Goal: Information Seeking & Learning: Learn about a topic

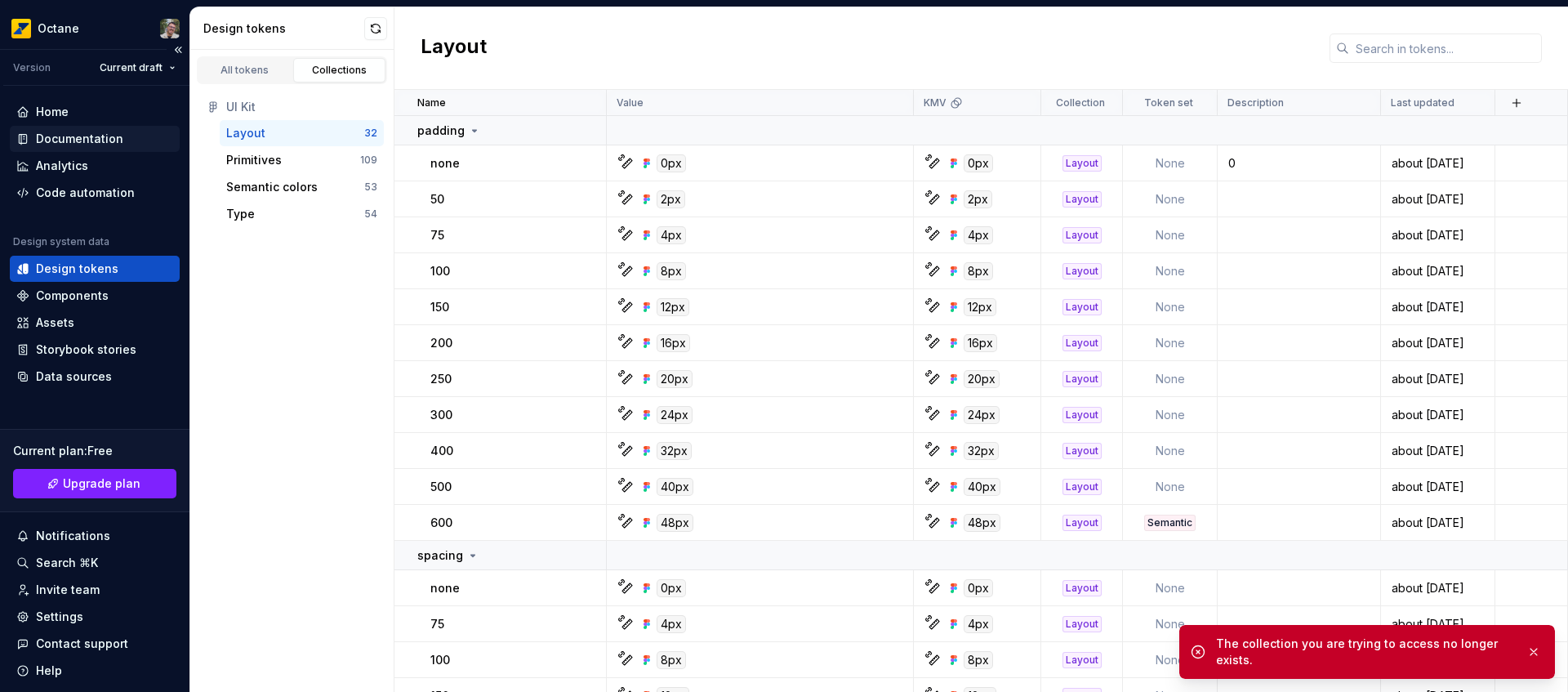
click at [112, 138] on div "Documentation" at bounding box center [79, 138] width 87 height 16
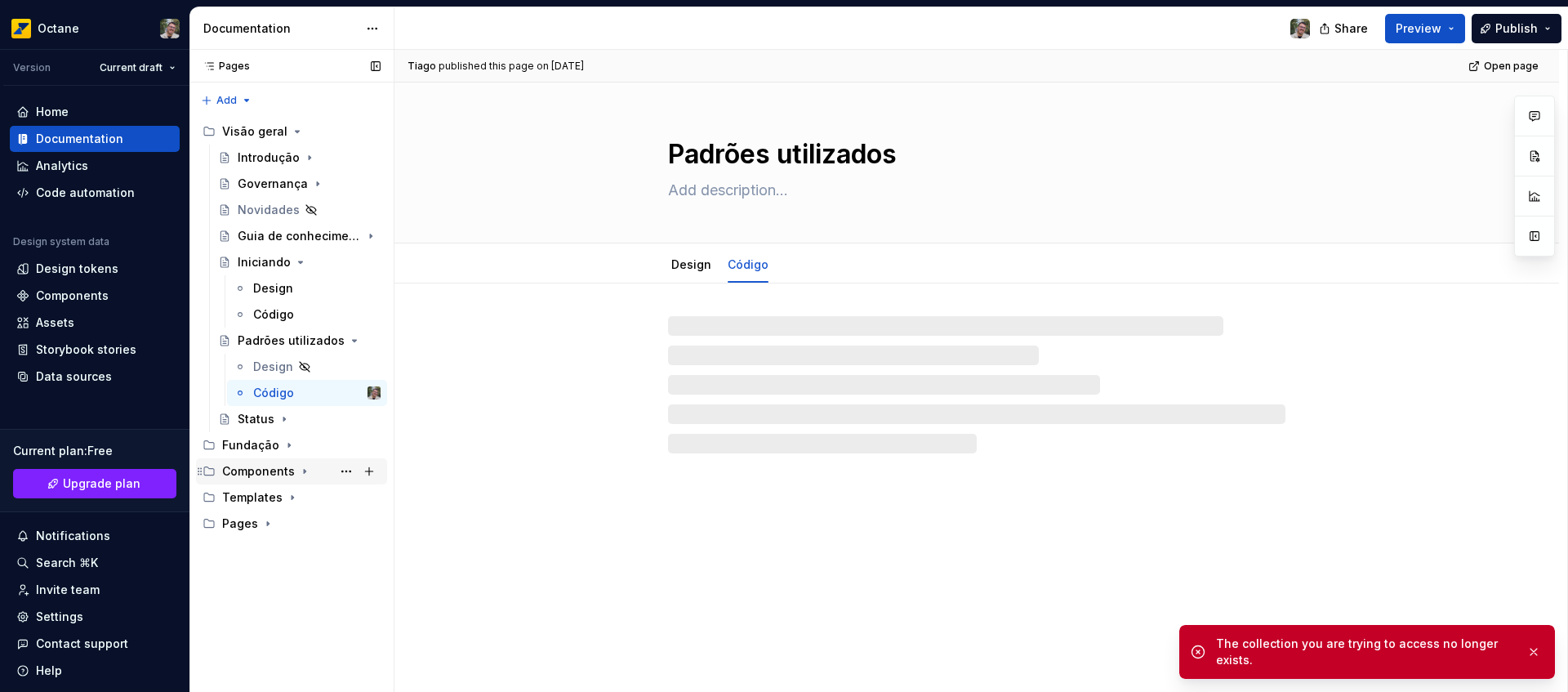
click at [302, 474] on icon "Page tree" at bounding box center [305, 471] width 13 height 13
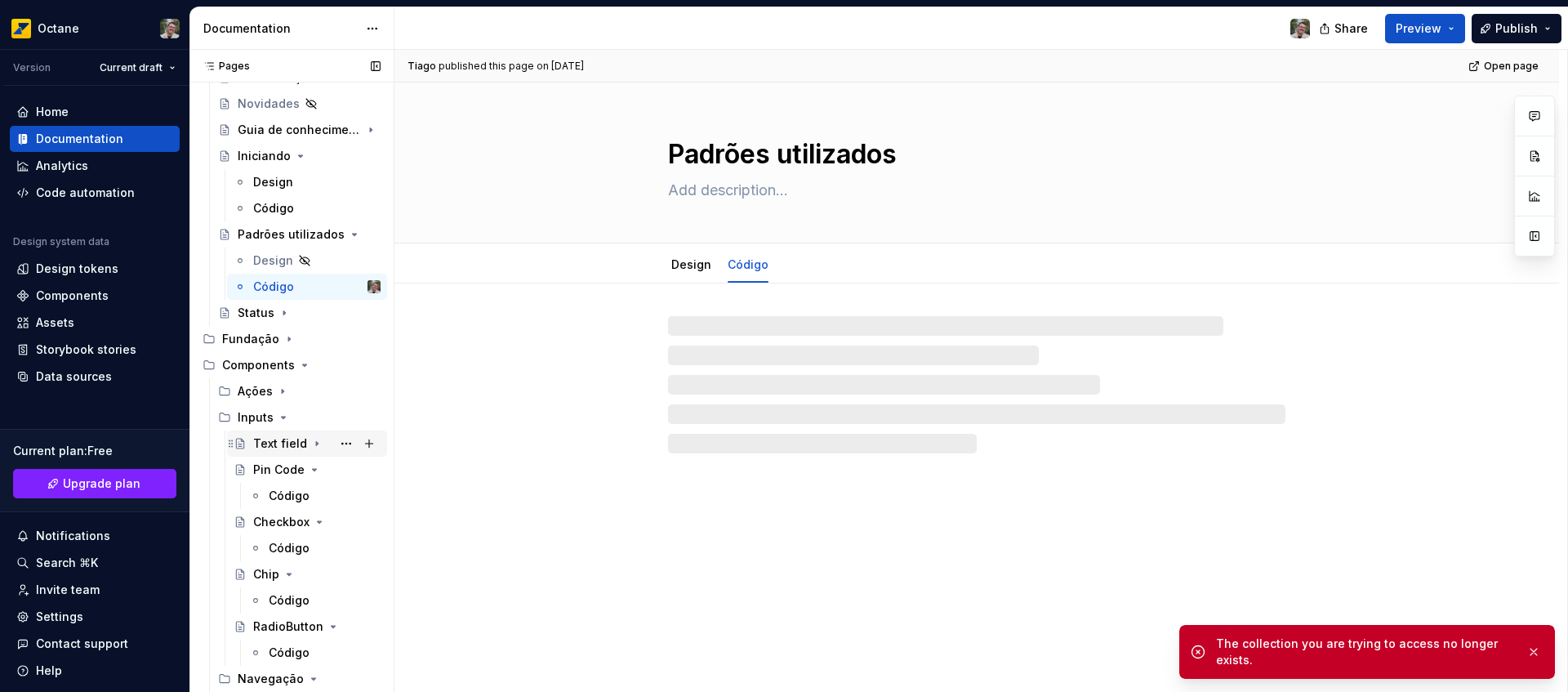
scroll to position [113, 0]
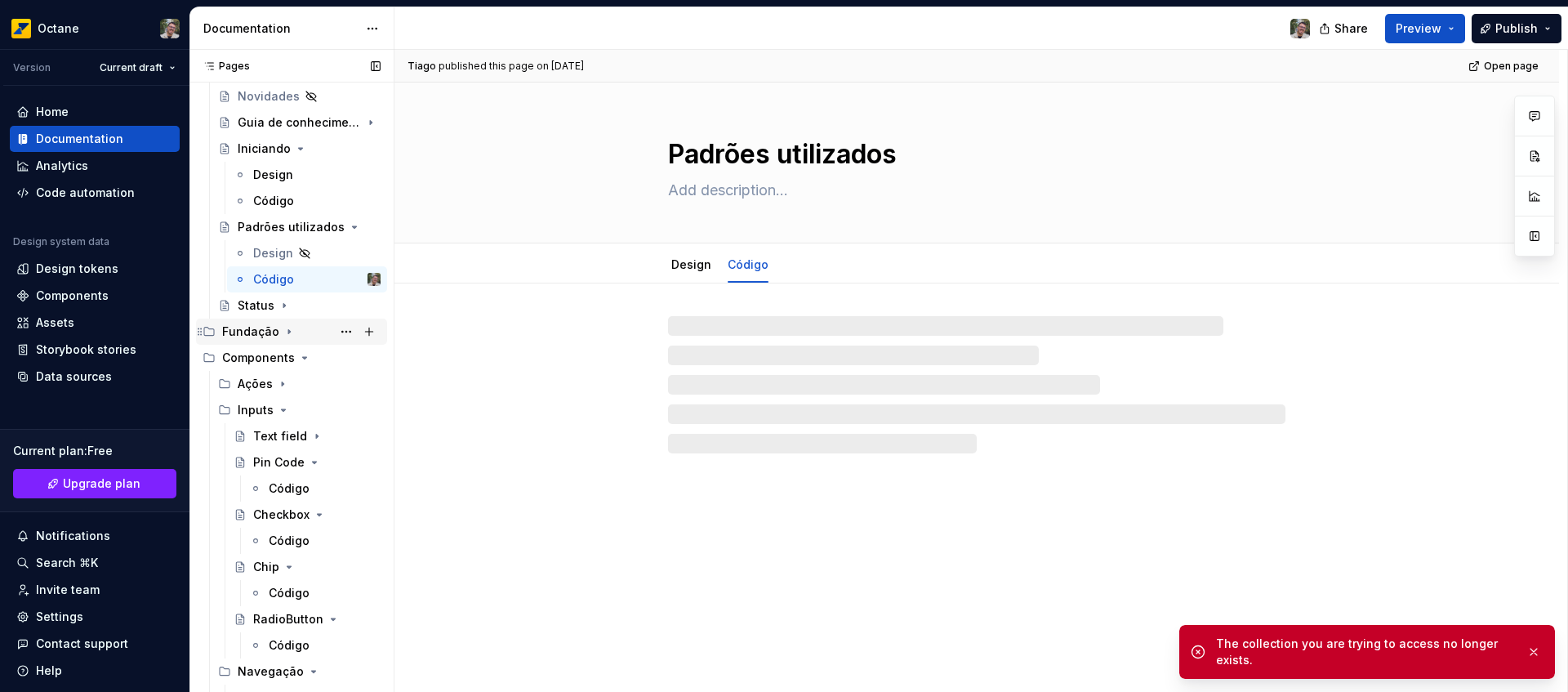
click at [284, 416] on icon "Page tree" at bounding box center [283, 410] width 13 height 13
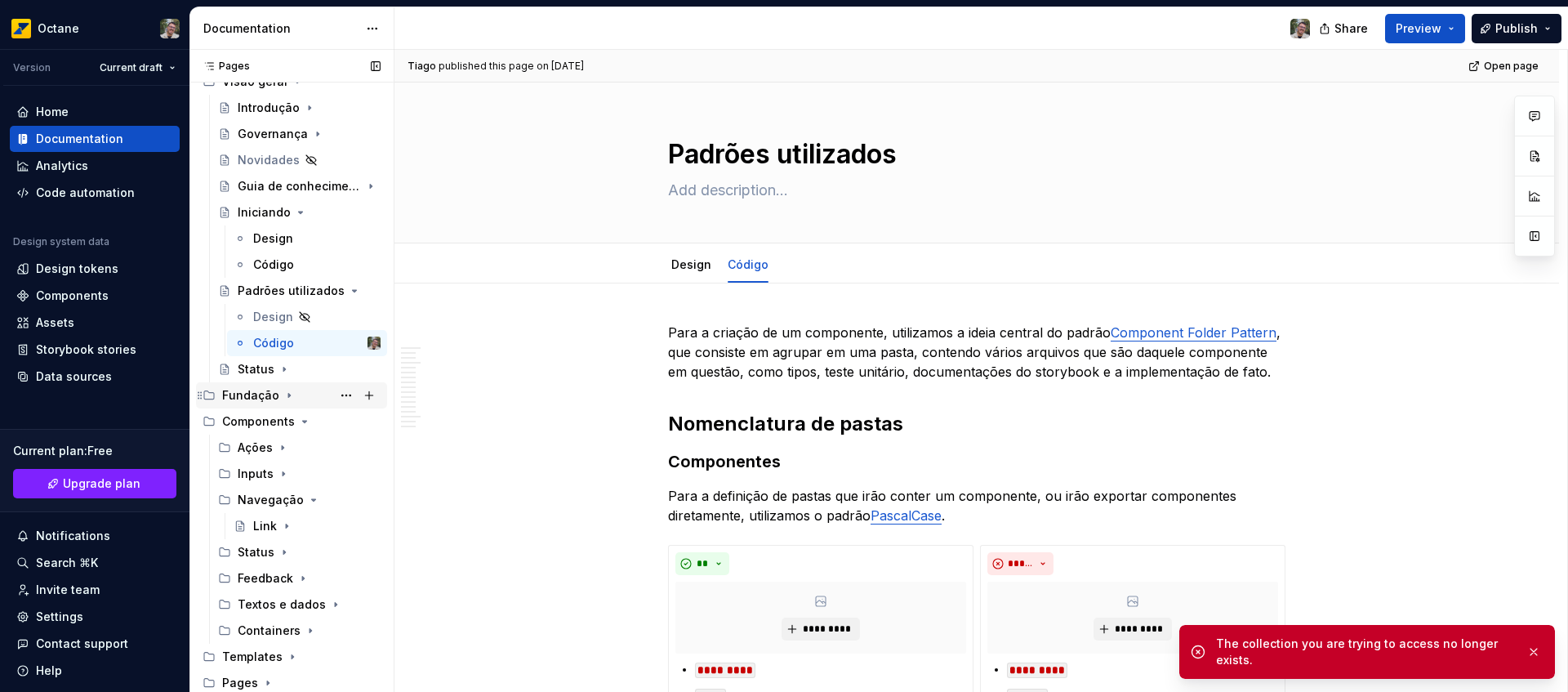
scroll to position [50, 0]
click at [307, 494] on icon "Page tree" at bounding box center [314, 500] width 13 height 13
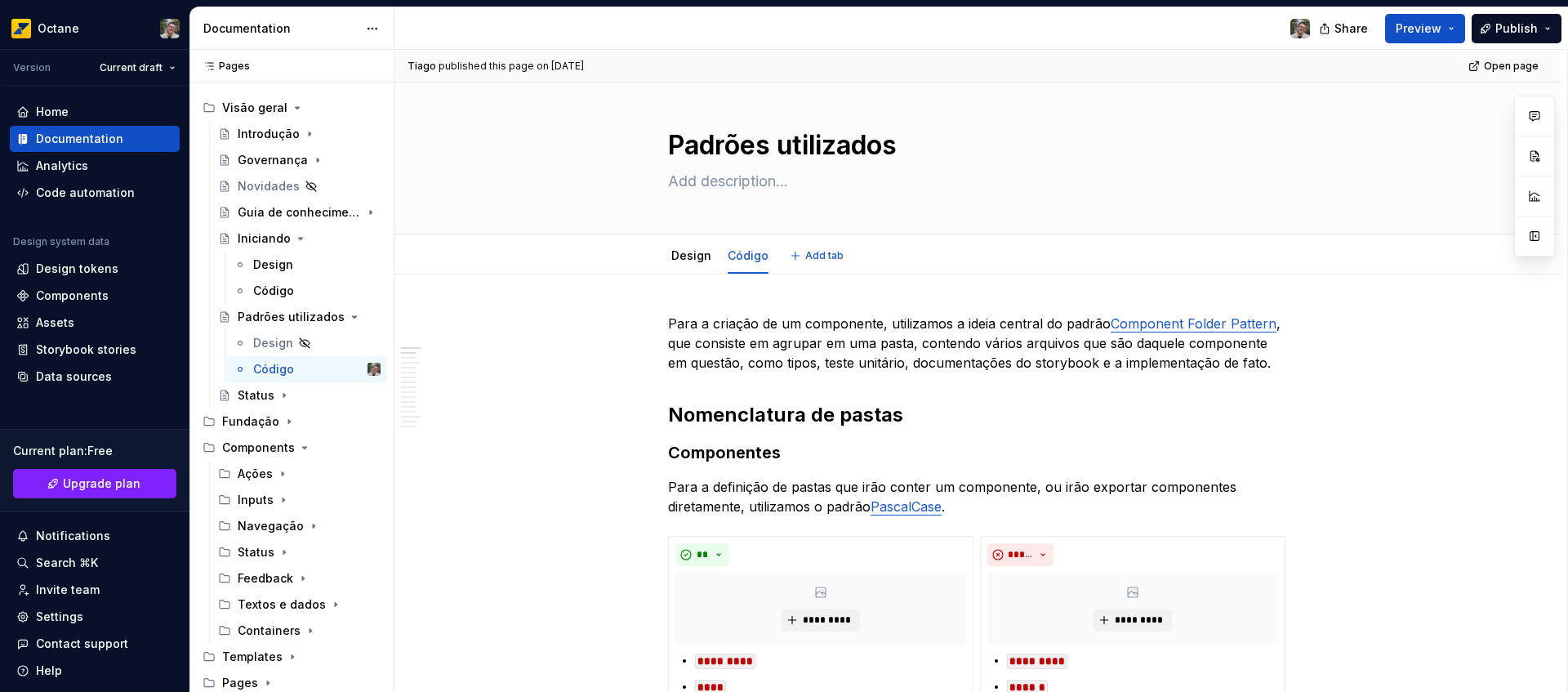
scroll to position [0, 0]
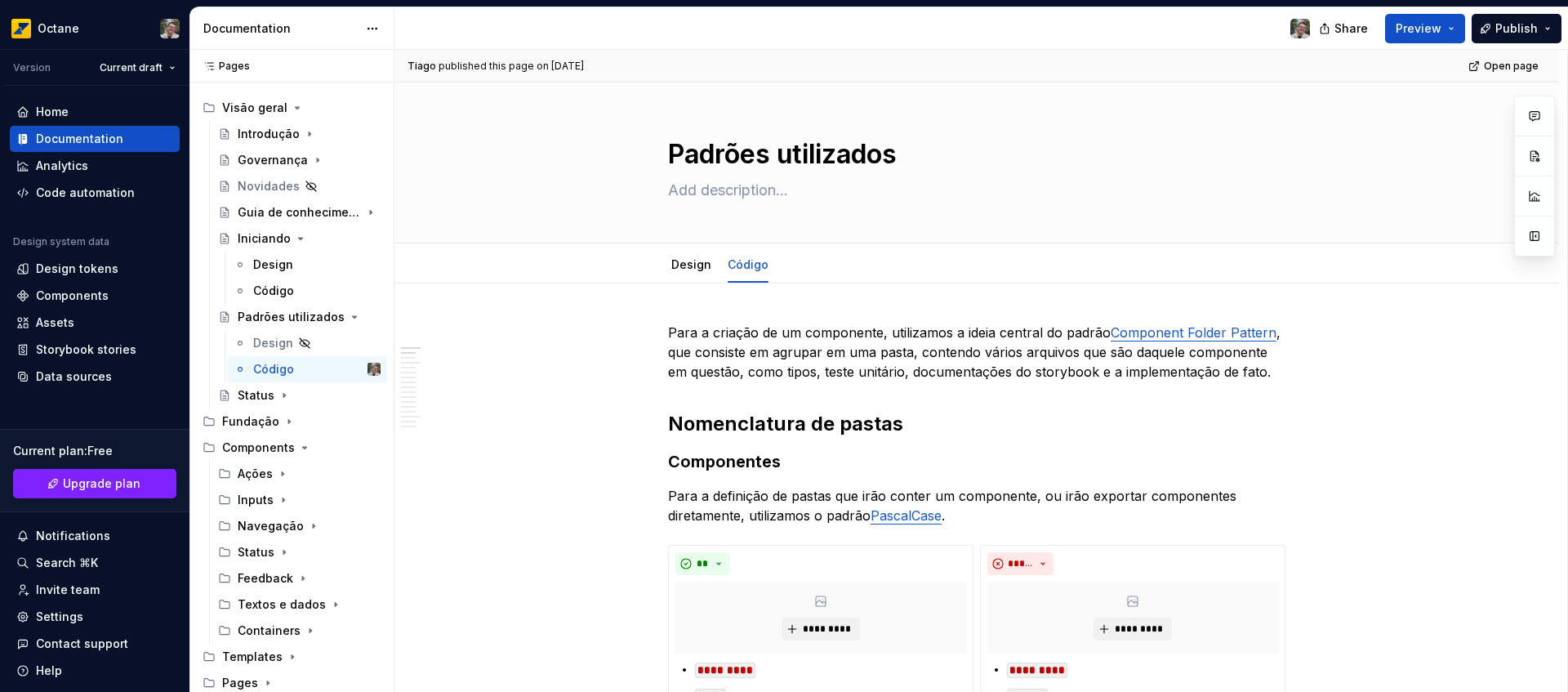
type textarea "*"
